Goal: Task Accomplishment & Management: Manage account settings

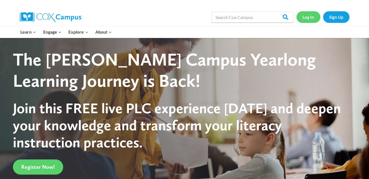
click at [306, 17] on link "Log In" at bounding box center [309, 16] width 24 height 11
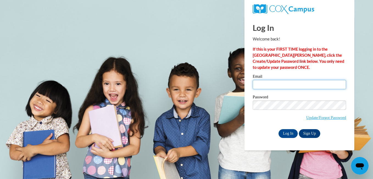
click at [306, 86] on input "Email" at bounding box center [299, 84] width 93 height 9
type input "dixiona1966@gmail.com"
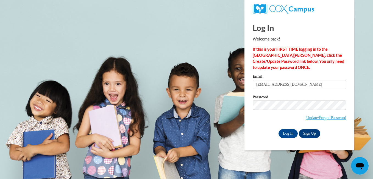
click at [343, 71] on div "Log In Welcome back! If this is your FIRST TIME logging in to the NEW Cox Campu…" at bounding box center [299, 76] width 93 height 121
click at [284, 133] on input "Log In" at bounding box center [288, 133] width 19 height 9
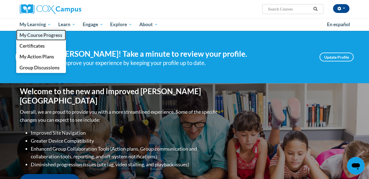
click at [37, 38] on span "My Course Progress" at bounding box center [41, 35] width 43 height 6
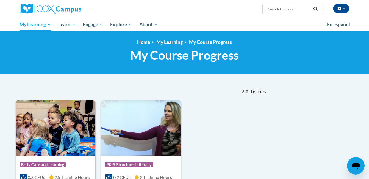
click at [66, 124] on img at bounding box center [56, 128] width 80 height 56
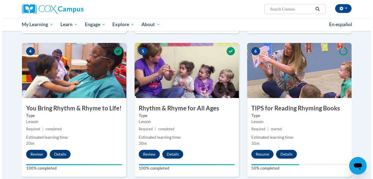
scroll to position [271, 0]
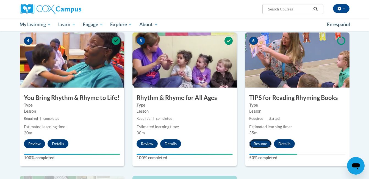
click at [259, 142] on button "Resume" at bounding box center [260, 143] width 22 height 9
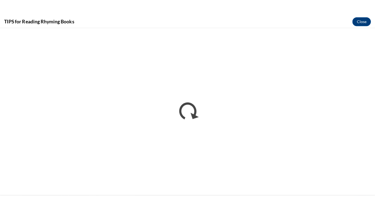
scroll to position [0, 0]
